Goal: Task Accomplishment & Management: Use online tool/utility

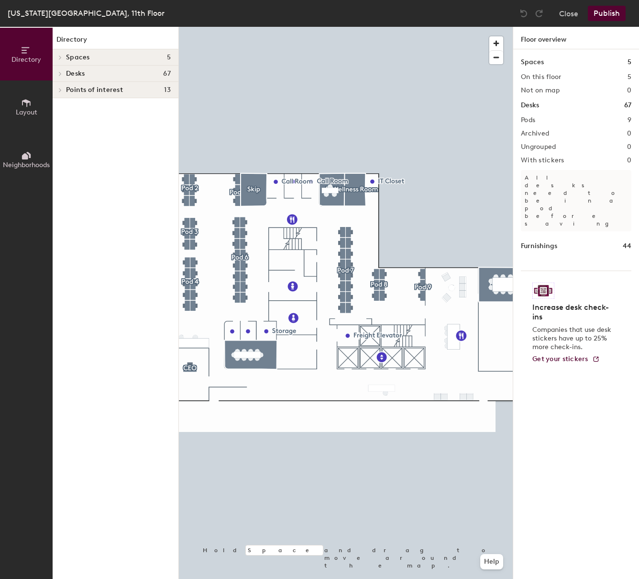
click at [194, 27] on div at bounding box center [346, 27] width 334 height 0
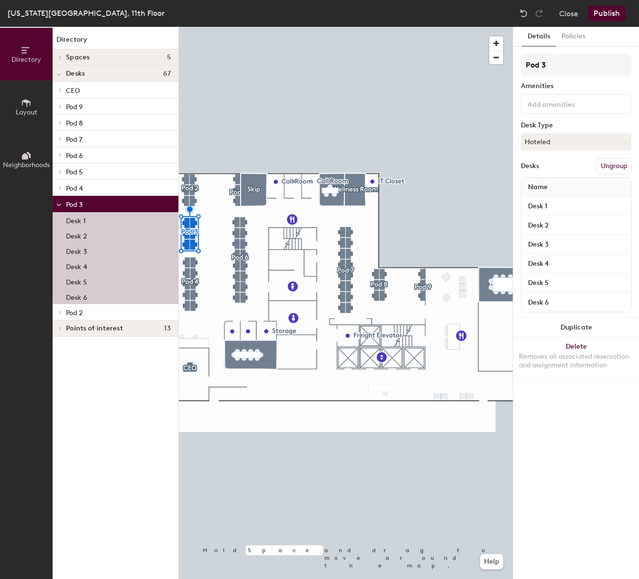
click at [623, 165] on button "Ungroup" at bounding box center [614, 166] width 35 height 16
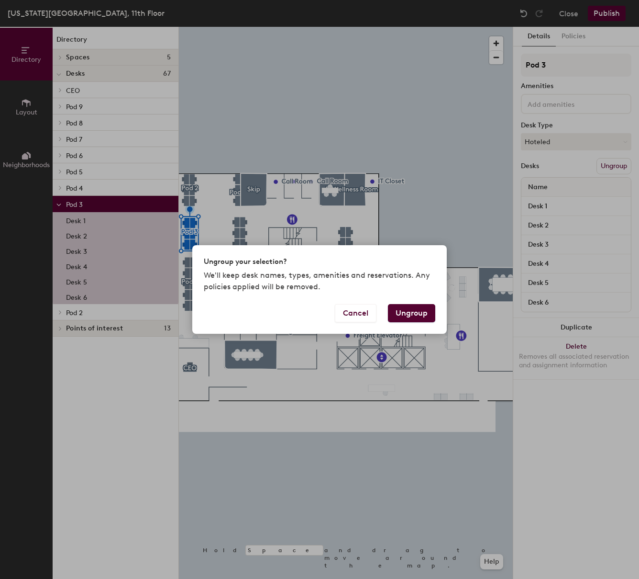
click at [414, 313] on button "Ungroup" at bounding box center [411, 313] width 47 height 18
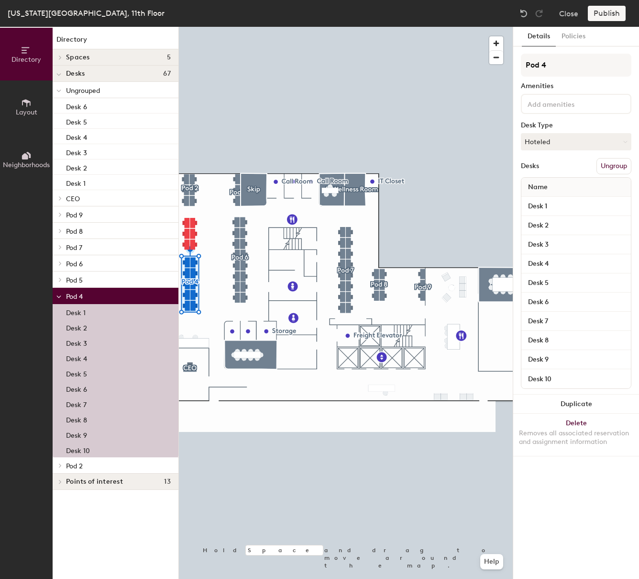
click at [603, 165] on button "Ungroup" at bounding box center [614, 166] width 35 height 16
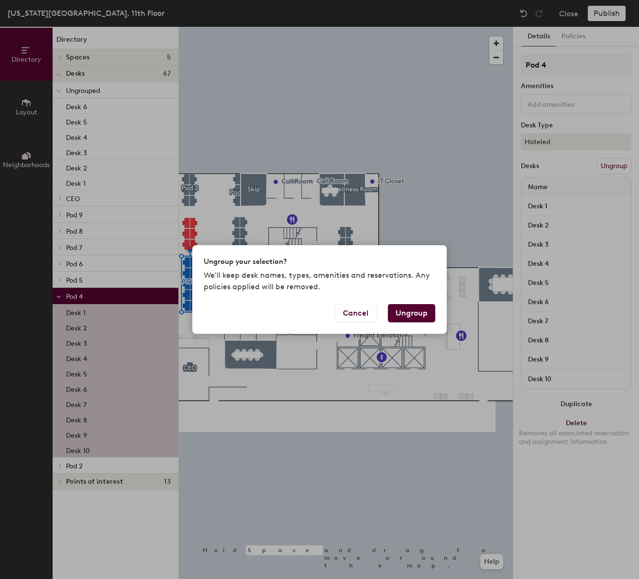
click at [417, 310] on button "Ungroup" at bounding box center [411, 313] width 47 height 18
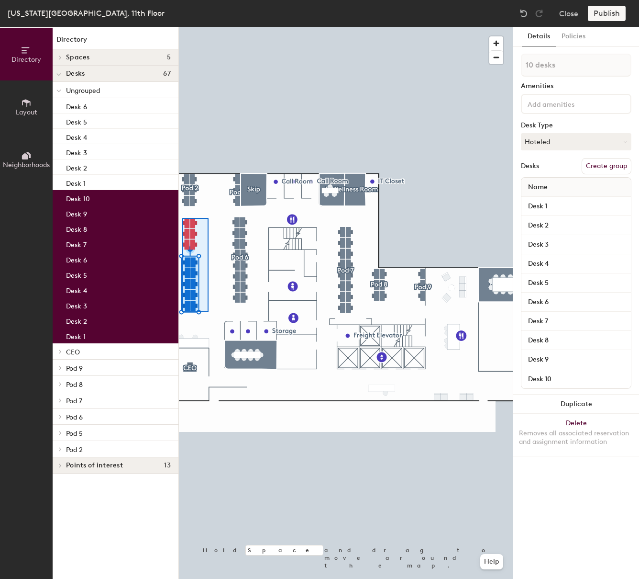
click at [182, 27] on div at bounding box center [346, 27] width 334 height 0
type input "16 desks"
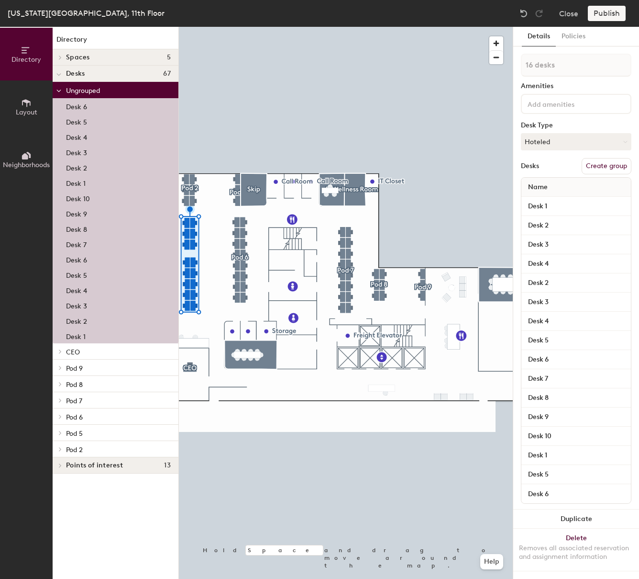
click at [599, 167] on button "Create group" at bounding box center [607, 166] width 50 height 16
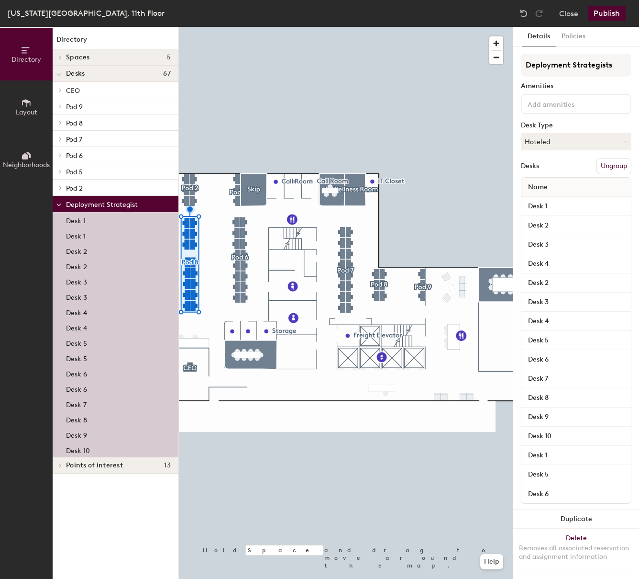
type input "Deployment Strategists"
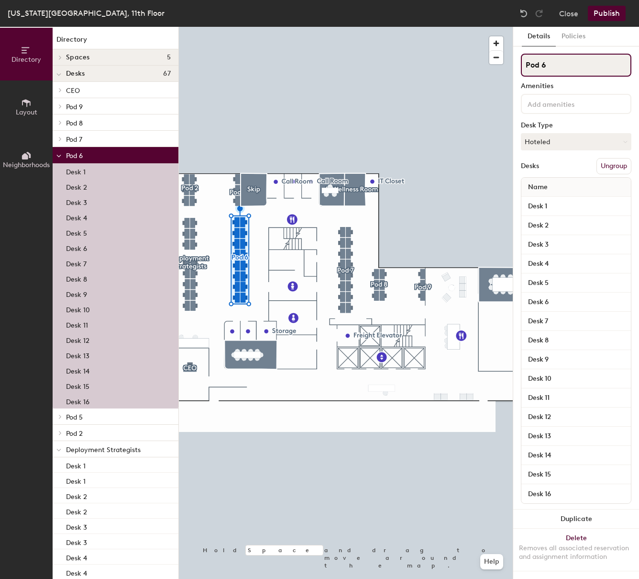
click at [580, 65] on input "Pod 6" at bounding box center [576, 65] width 111 height 23
type input "E"
type input "p"
type input "Product / Engineering"
click at [606, 86] on div "Amenities" at bounding box center [576, 86] width 111 height 8
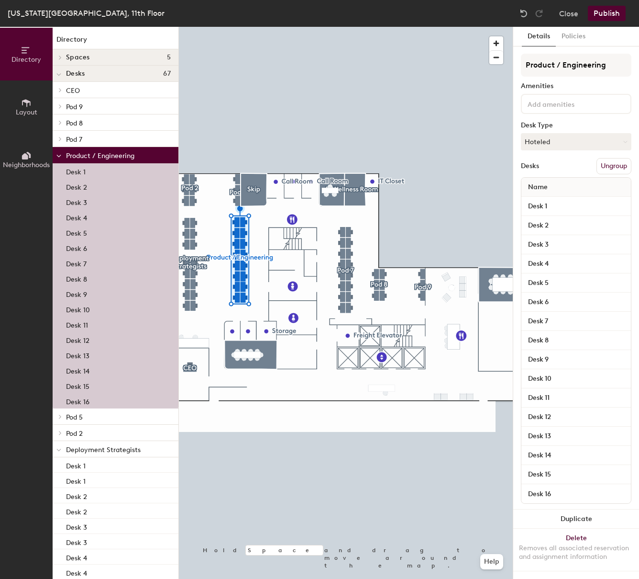
click at [607, 12] on button "Publish" at bounding box center [607, 13] width 38 height 15
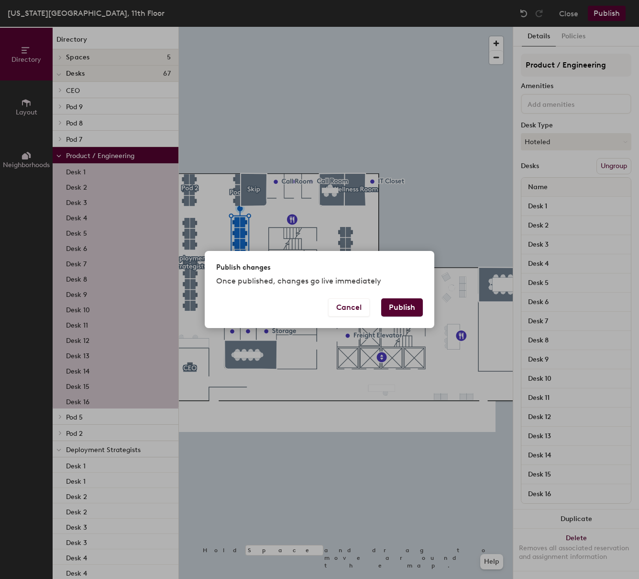
click at [427, 213] on div "Publish changes Once published, changes go live immediately Cancel Publish" at bounding box center [319, 289] width 639 height 579
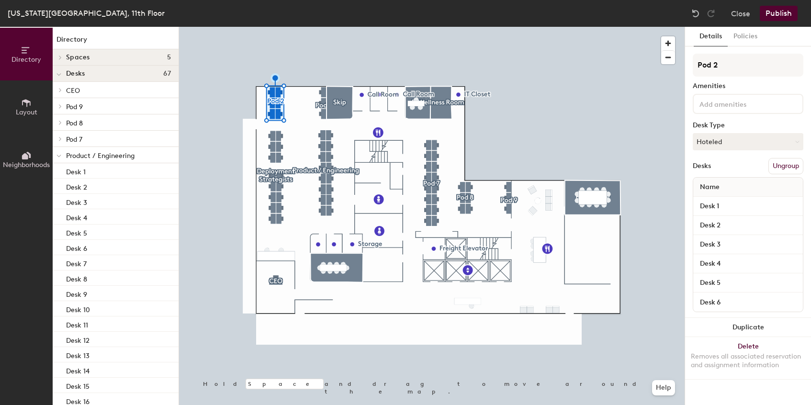
click at [639, 165] on button "Ungroup" at bounding box center [785, 166] width 35 height 16
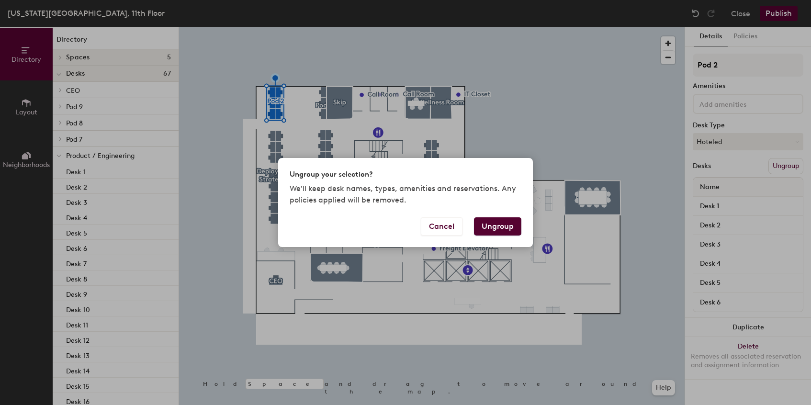
click at [500, 228] on button "Ungroup" at bounding box center [497, 226] width 47 height 18
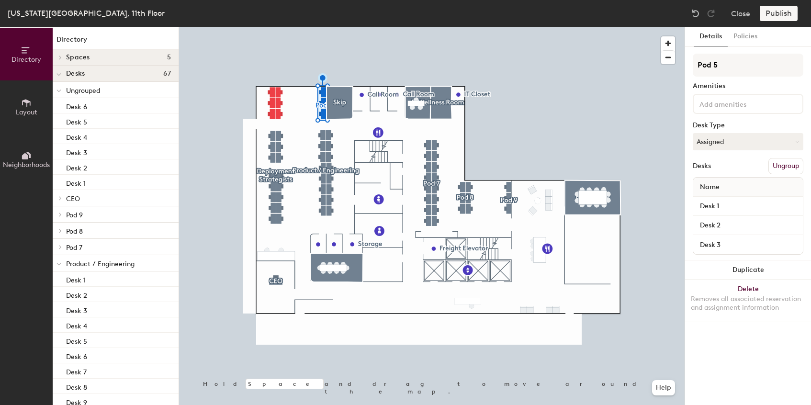
click at [639, 159] on button "Ungroup" at bounding box center [785, 166] width 35 height 16
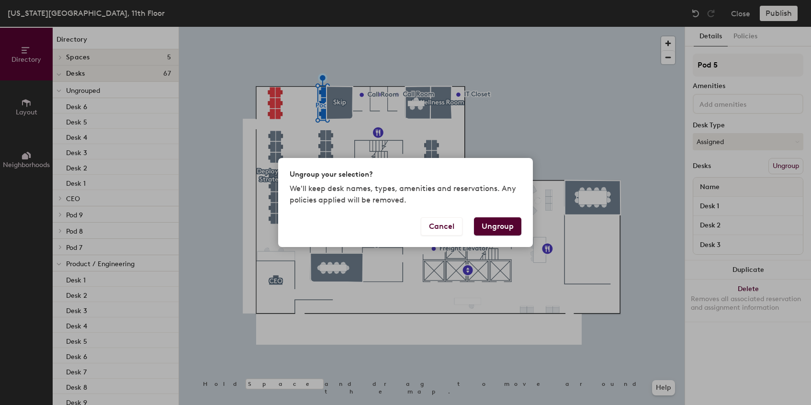
click at [501, 228] on button "Ungroup" at bounding box center [497, 226] width 47 height 18
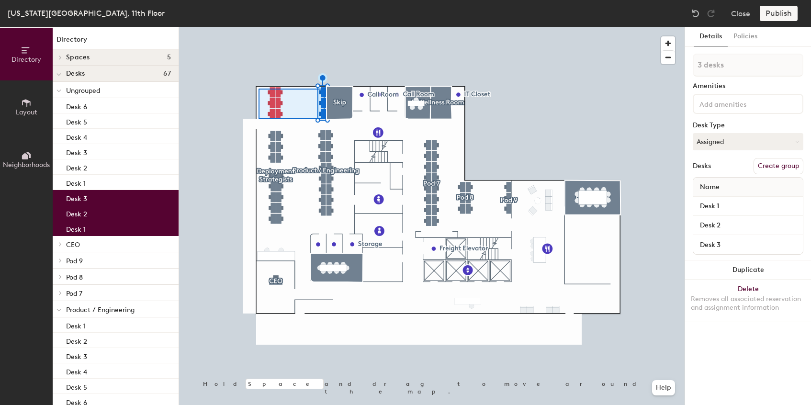
type input "9 desks"
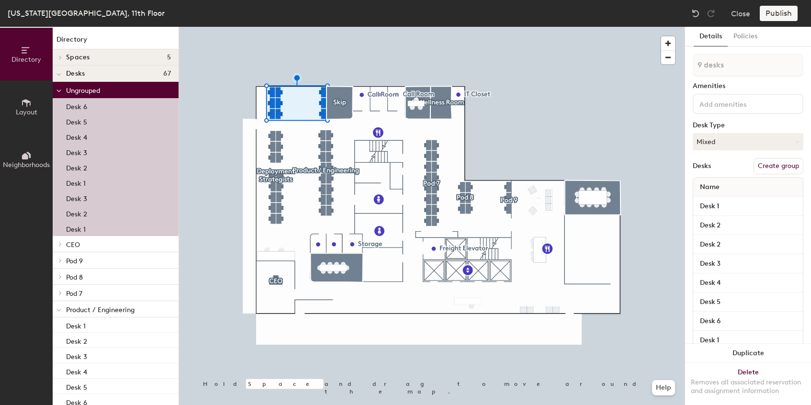
click at [639, 167] on button "Create group" at bounding box center [778, 166] width 50 height 16
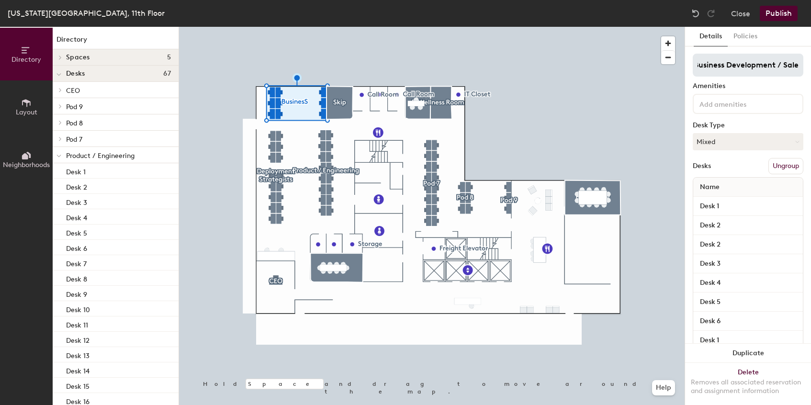
scroll to position [0, 13]
type input "Business Development / Sales"
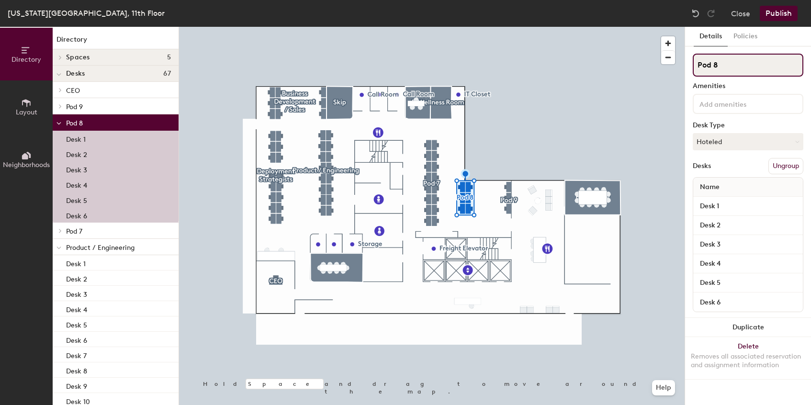
click at [639, 60] on input "Pod 8" at bounding box center [747, 65] width 111 height 23
type input "Marketing"
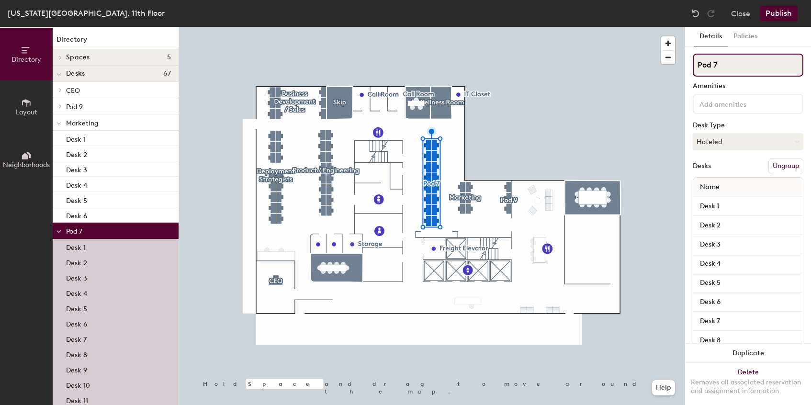
click at [639, 67] on input "Pod 7" at bounding box center [747, 65] width 111 height 23
type input "Hot Desks"
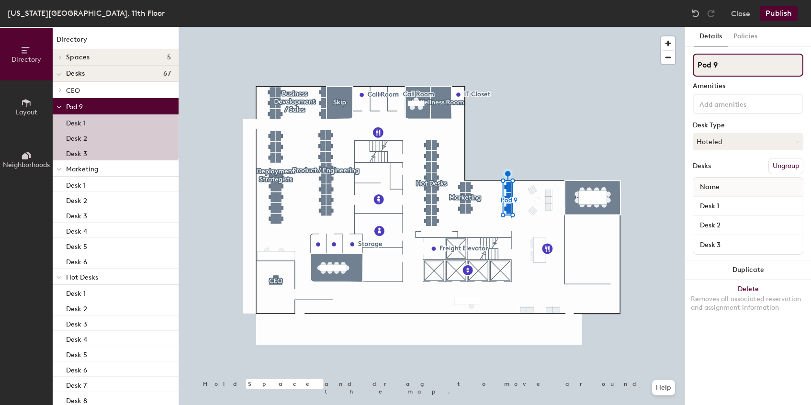
click at [639, 73] on input "Pod 9" at bounding box center [747, 65] width 111 height 23
type input "Hot des"
type input "Hot desks"
click at [716, 63] on input "Hot desks" at bounding box center [747, 65] width 111 height 23
type input "Hot Desks"
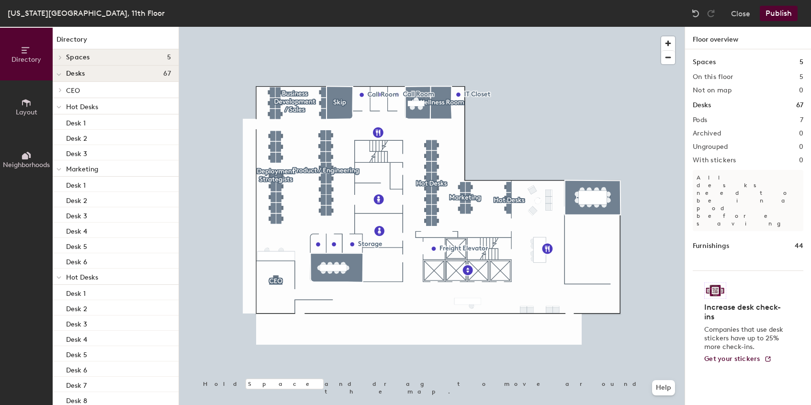
click at [785, 14] on button "Publish" at bounding box center [778, 13] width 38 height 15
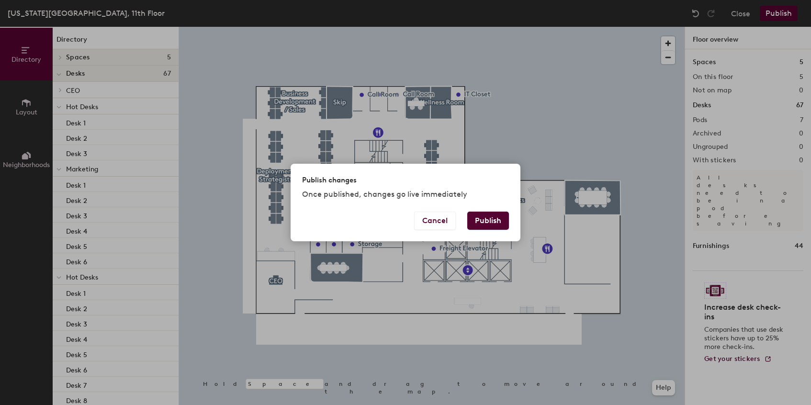
click at [476, 217] on button "Publish" at bounding box center [488, 221] width 42 height 18
